Goal: Task Accomplishment & Management: Complete application form

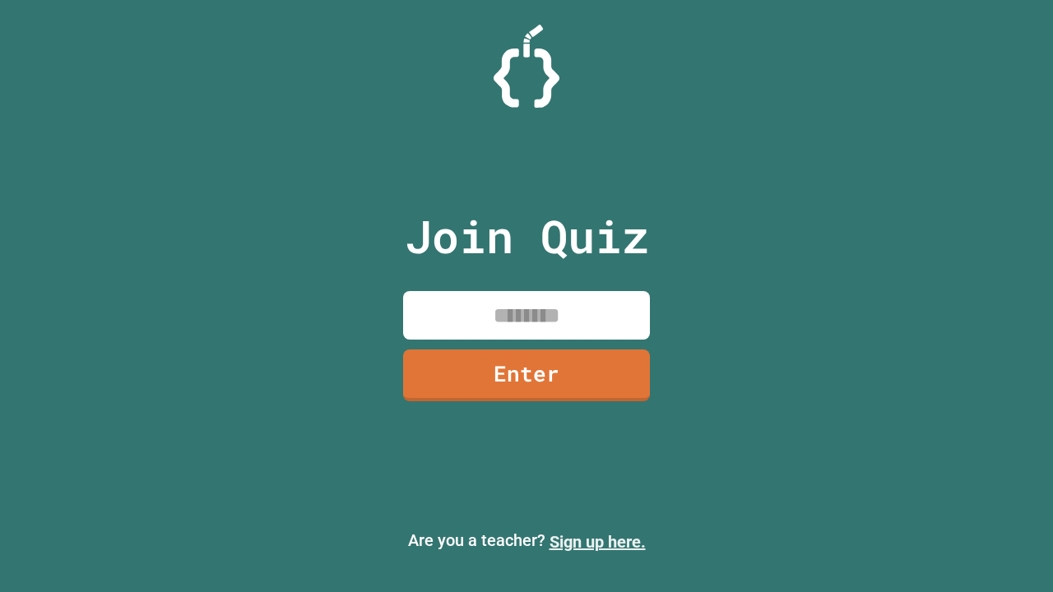
click at [597, 542] on link "Sign up here." at bounding box center [597, 542] width 96 height 20
